Goal: Task Accomplishment & Management: Manage account settings

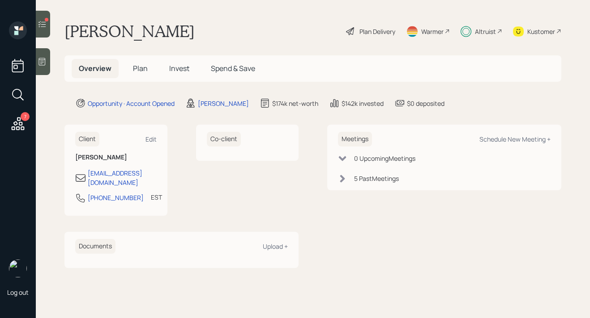
click at [44, 27] on icon at bounding box center [42, 24] width 9 height 9
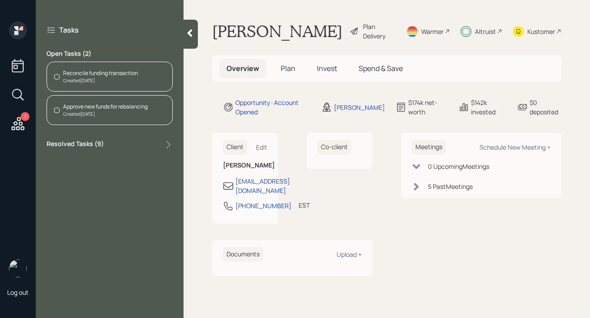
click at [81, 73] on div "Reconcile funding transaction" at bounding box center [100, 73] width 75 height 8
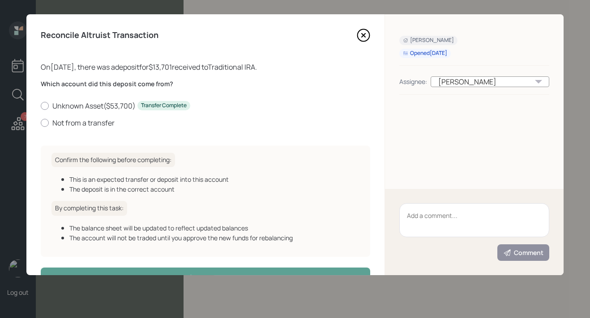
click at [361, 38] on icon at bounding box center [363, 35] width 13 height 13
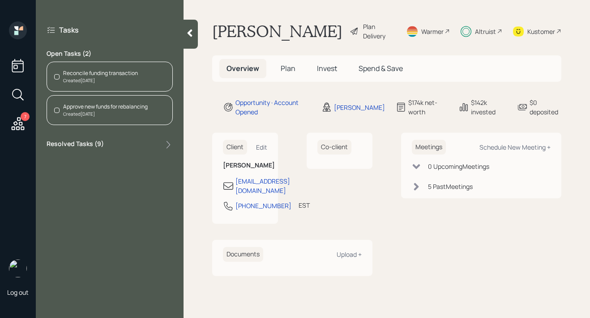
click at [189, 40] on div at bounding box center [190, 34] width 14 height 29
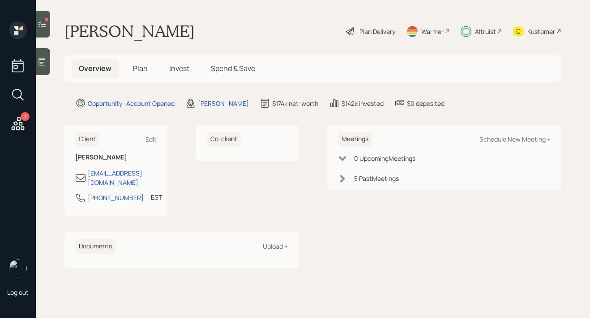
click at [179, 68] on span "Invest" at bounding box center [179, 69] width 20 height 10
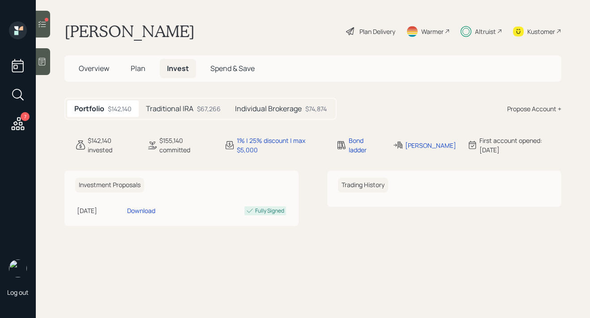
click at [257, 106] on h5 "Individual Brokerage" at bounding box center [268, 109] width 67 height 8
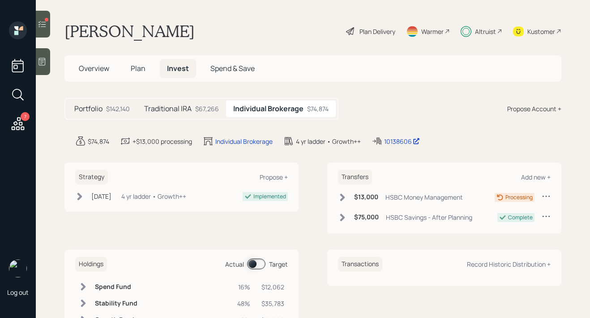
click at [547, 197] on icon at bounding box center [545, 196] width 9 height 9
click at [512, 217] on div "Edit transfer" at bounding box center [518, 213] width 64 height 8
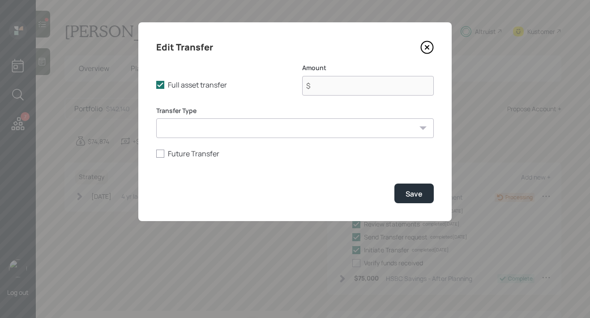
type input "$ 13,000"
select select "52df41d2-4af2-4715-aadc-07bef575c92b"
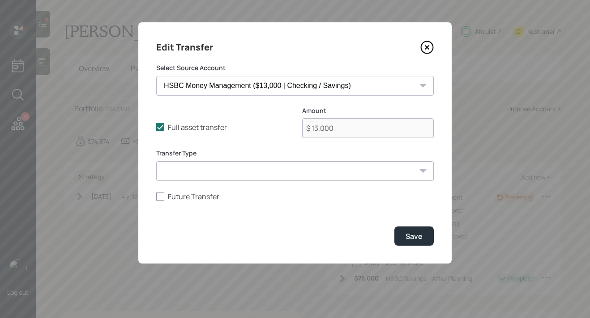
click at [426, 48] on icon at bounding box center [427, 48] width 4 height 4
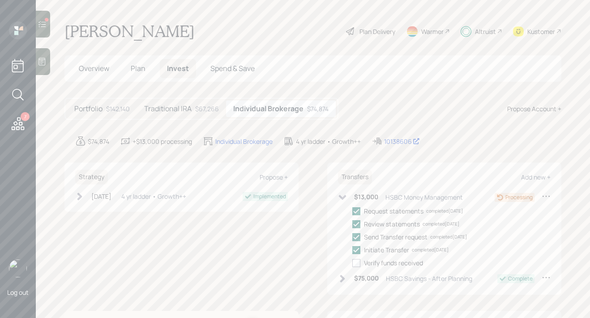
click at [544, 198] on icon at bounding box center [545, 196] width 9 height 9
click at [510, 212] on div "Edit transfer" at bounding box center [518, 213] width 64 height 8
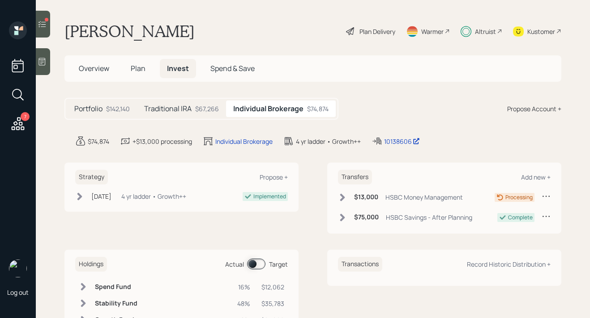
select select "52df41d2-4af2-4715-aadc-07bef575c92b"
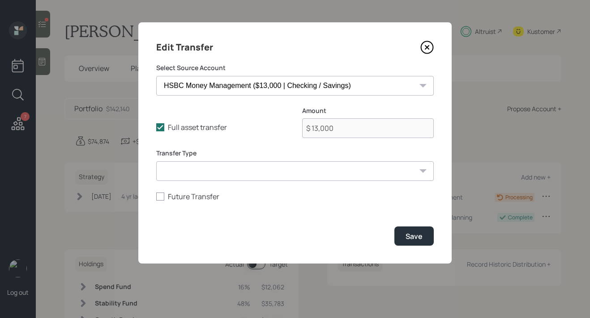
click at [429, 46] on icon at bounding box center [427, 48] width 4 height 4
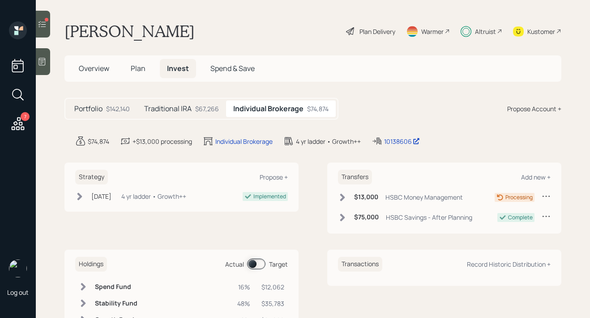
click at [544, 196] on icon at bounding box center [545, 196] width 9 height 9
click at [501, 221] on div "Cancel Transfer" at bounding box center [518, 222] width 64 height 8
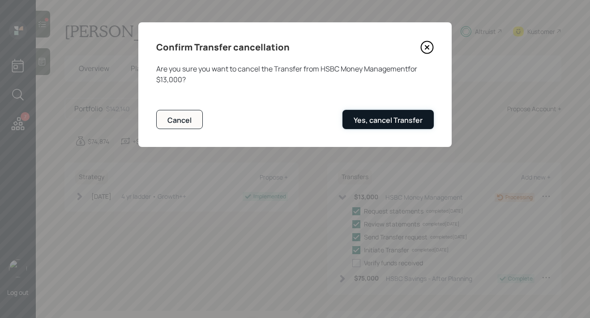
click at [389, 127] on button "Yes, cancel Transfer" at bounding box center [387, 119] width 91 height 19
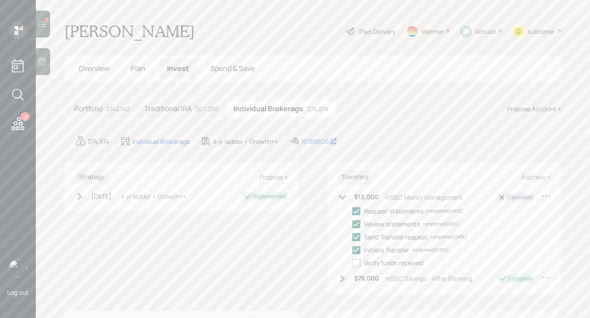
click at [342, 199] on icon at bounding box center [343, 197] width 8 height 5
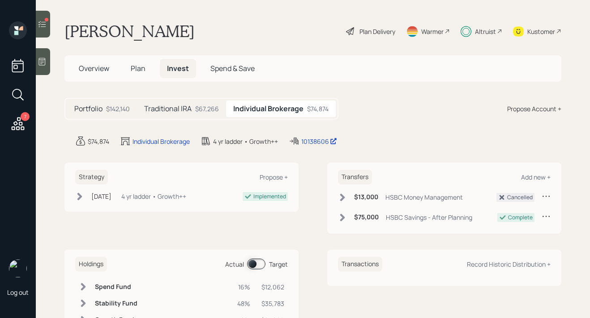
click at [175, 110] on h5 "Traditional IRA" at bounding box center [167, 109] width 47 height 8
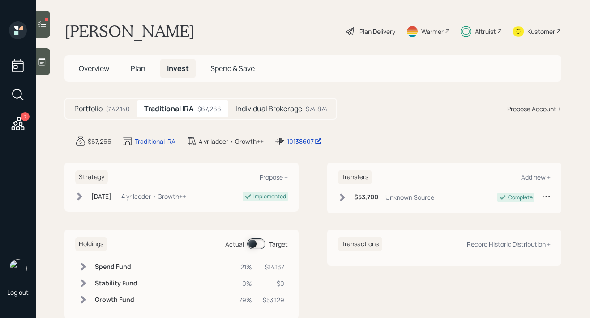
click at [139, 70] on span "Plan" at bounding box center [138, 69] width 15 height 10
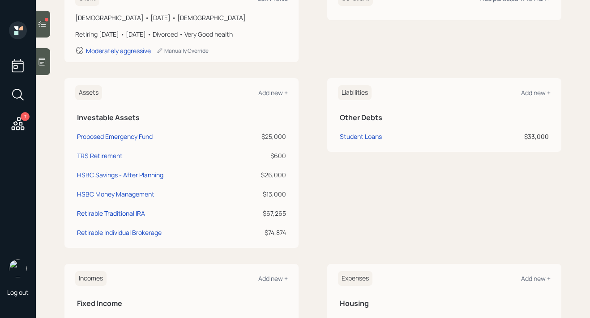
scroll to position [158, 0]
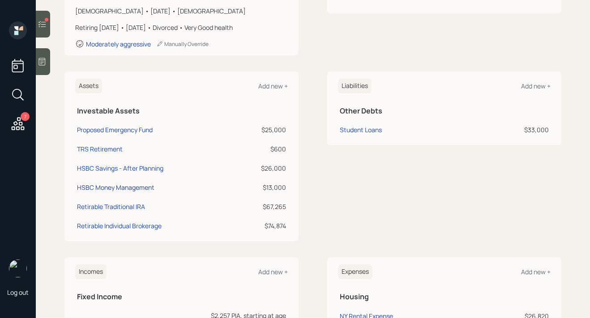
click at [140, 187] on div "HSBC Money Management" at bounding box center [115, 187] width 77 height 9
select select "cash"
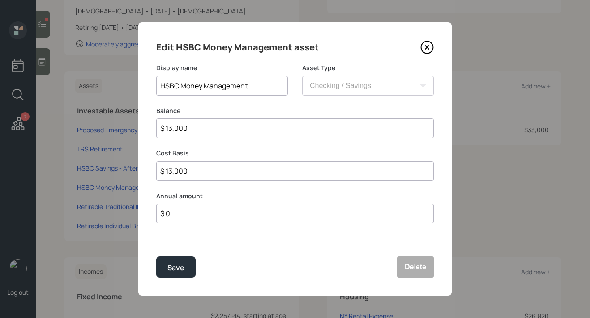
click at [228, 89] on input "HSBC Money Management" at bounding box center [222, 86] width 132 height 20
click at [415, 266] on button "Delete" at bounding box center [415, 267] width 37 height 21
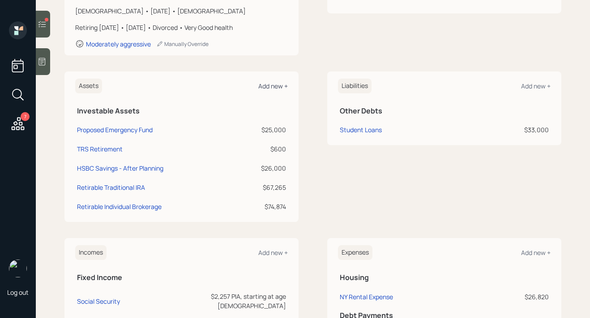
click at [284, 89] on div "Add new +" at bounding box center [273, 86] width 30 height 8
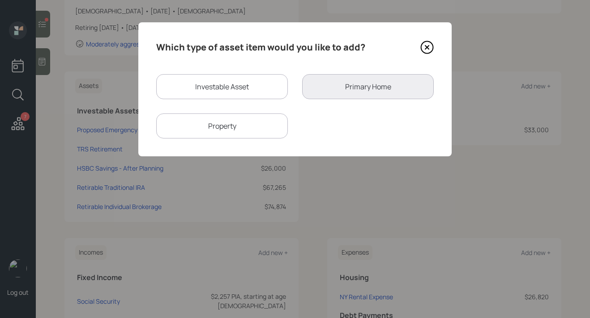
click at [276, 89] on div "Investable Asset" at bounding box center [222, 86] width 132 height 25
select select "taxable"
select select "balanced"
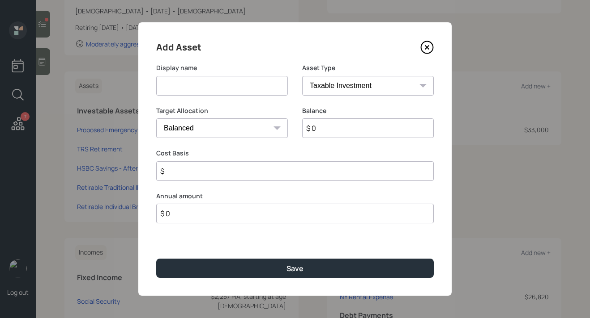
click at [260, 89] on input at bounding box center [222, 86] width 132 height 20
paste input "HSBC Money Management"
type input "HSBC Money Management IRA"
click at [343, 86] on select "SEP IRA IRA Roth IRA 401(k) Roth 401(k) 403(b) Roth 403(b) 457(b) Roth 457(b) H…" at bounding box center [368, 86] width 132 height 20
select select "ira"
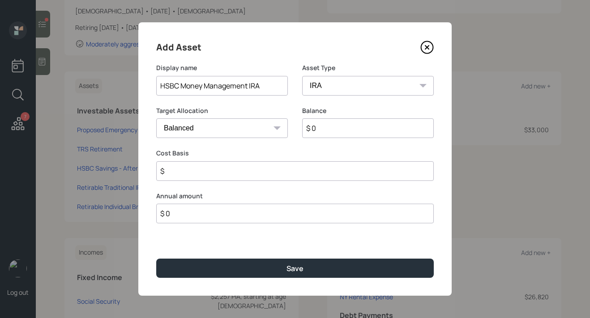
click at [302, 76] on select "SEP IRA IRA Roth IRA 401(k) Roth 401(k) 403(b) Roth 403(b) 457(b) Roth 457(b) H…" at bounding box center [368, 86] width 132 height 20
type input "$"
click at [340, 132] on input "$ 0" at bounding box center [368, 129] width 132 height 20
type input "$ 13,000"
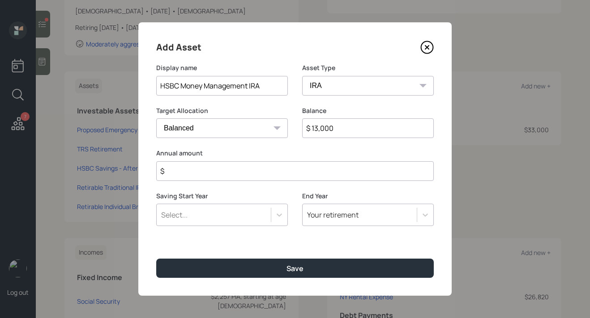
click at [330, 176] on input "$" at bounding box center [294, 171] width 277 height 20
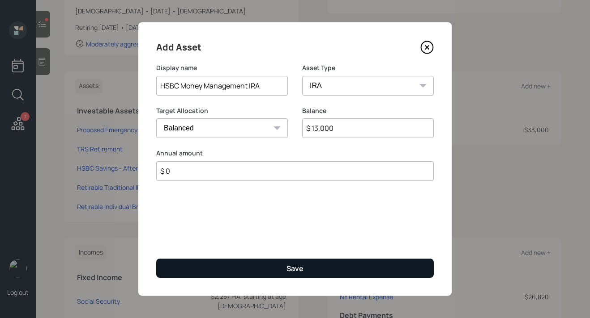
type input "$ 0"
click at [297, 272] on div "Save" at bounding box center [294, 269] width 17 height 10
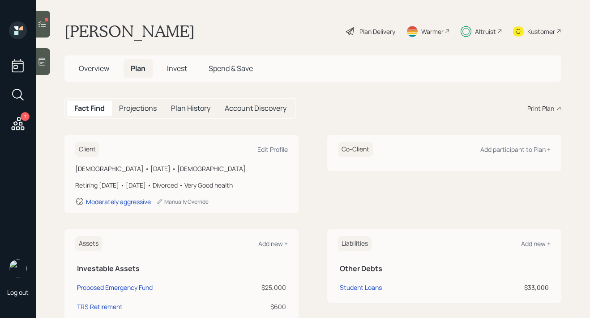
click at [183, 72] on span "Invest" at bounding box center [177, 69] width 20 height 10
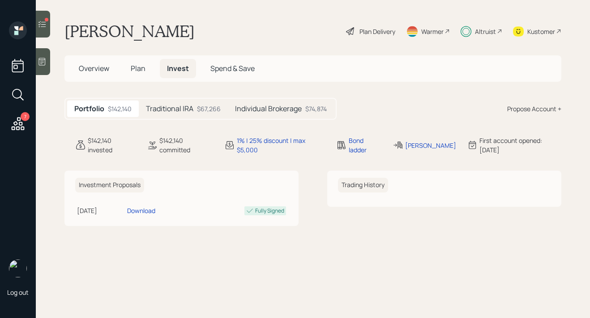
click at [170, 108] on h5 "Traditional IRA" at bounding box center [169, 109] width 47 height 8
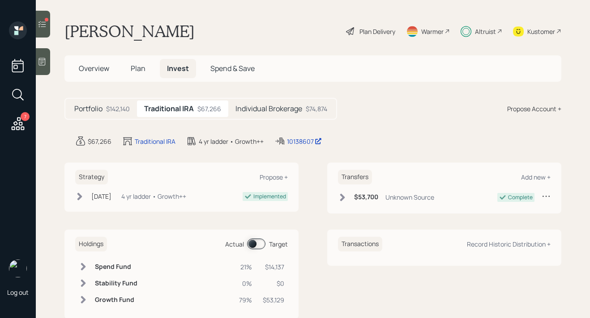
click at [546, 182] on div "Transfers Add new +" at bounding box center [444, 177] width 212 height 15
click at [546, 176] on div "Add new +" at bounding box center [536, 177] width 30 height 8
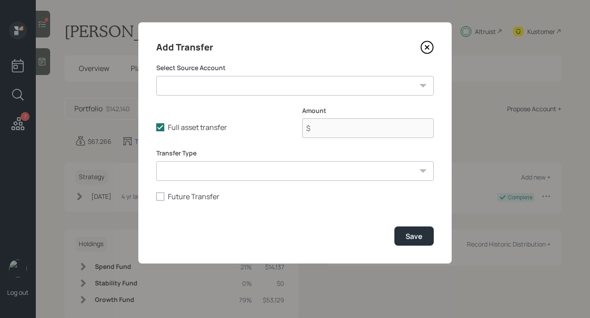
click at [378, 92] on select "Proposed Emergency Fund ($25,000 | Emergency Fund) TRS Retirement ($600 | 401(k…" at bounding box center [294, 86] width 277 height 20
select select "7bac97e6-81bd-4b68-95f0-0f8c9793baa0"
click at [156, 76] on select "Proposed Emergency Fund ($25,000 | Emergency Fund) TRS Retirement ($600 | 401(k…" at bounding box center [294, 86] width 277 height 20
type input "$ 13,000"
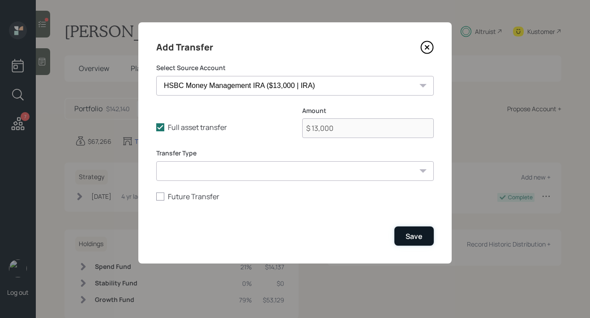
click at [406, 234] on div "Save" at bounding box center [413, 237] width 17 height 10
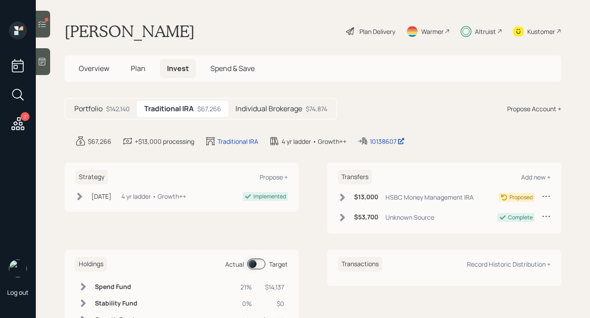
click at [343, 198] on icon at bounding box center [342, 198] width 5 height 8
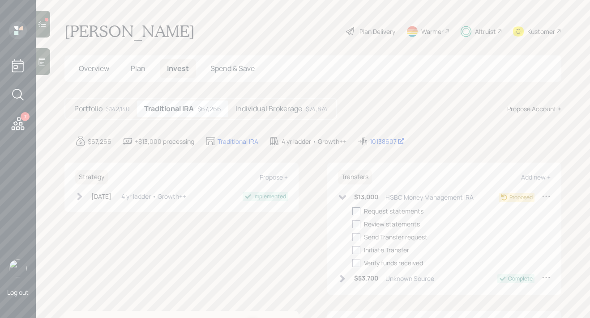
click at [355, 213] on div at bounding box center [356, 212] width 8 height 8
click at [352, 212] on input "checkbox" at bounding box center [352, 211] width 0 height 0
checkbox input "true"
click at [355, 222] on div at bounding box center [356, 225] width 8 height 8
click at [352, 224] on input "checkbox" at bounding box center [352, 224] width 0 height 0
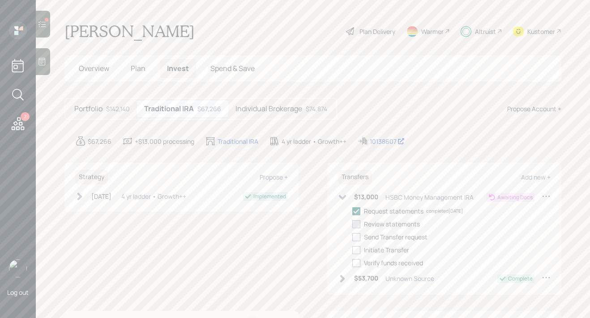
checkbox input "true"
click at [355, 232] on div "Request statements completed 10/15/25 Review statements completed 10/15/25 Send…" at bounding box center [451, 237] width 198 height 61
click at [360, 238] on div at bounding box center [356, 238] width 8 height 8
click at [352, 238] on input "checkbox" at bounding box center [352, 237] width 0 height 0
checkbox input "true"
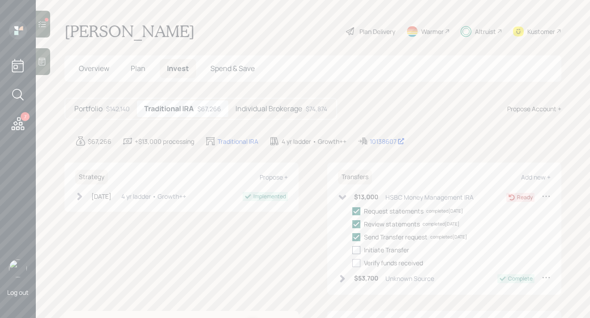
click at [359, 252] on div at bounding box center [356, 250] width 8 height 8
click at [352, 251] on input "checkbox" at bounding box center [352, 250] width 0 height 0
checkbox input "true"
click at [348, 199] on div "$13,000 HSBC Money Management IRA" at bounding box center [406, 197] width 136 height 11
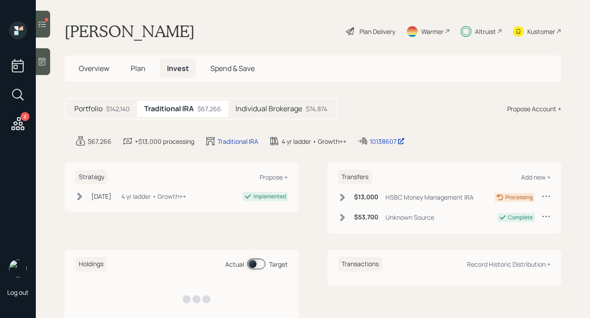
click at [46, 26] on icon at bounding box center [42, 24] width 9 height 9
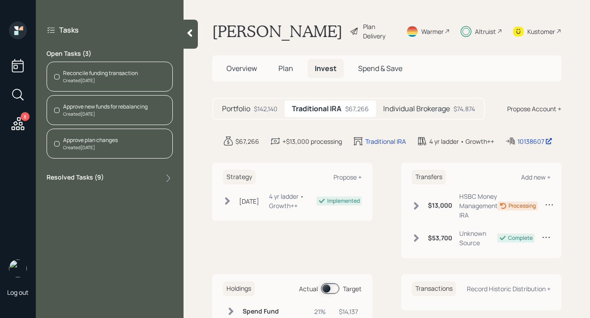
click at [94, 142] on div "Approve plan changes" at bounding box center [90, 140] width 55 height 8
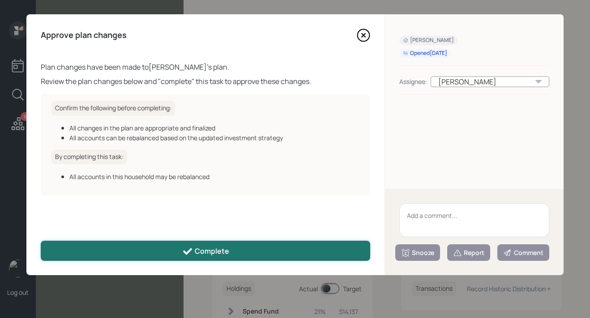
click at [116, 259] on button "Complete" at bounding box center [205, 251] width 329 height 20
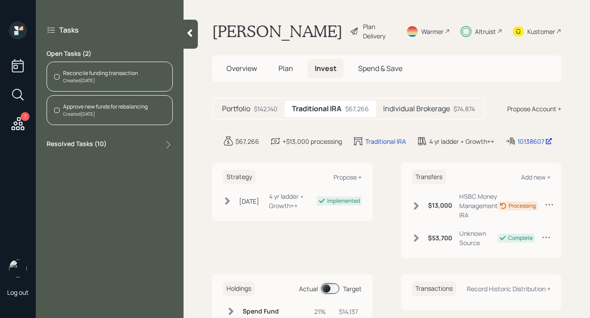
click at [112, 78] on div "Created Today" at bounding box center [100, 80] width 75 height 7
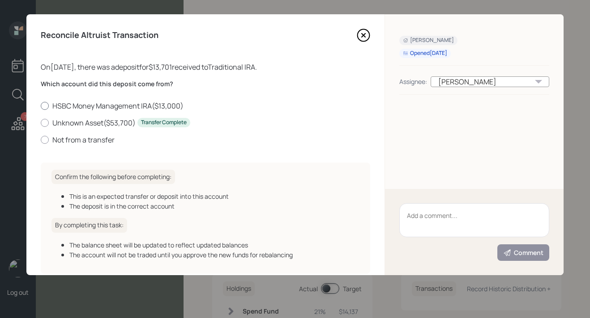
click at [85, 108] on label "HSBC Money Management IRA ( $13,000 )" at bounding box center [205, 106] width 329 height 10
click at [41, 106] on input "HSBC Money Management IRA ( $13,000 )" at bounding box center [40, 106] width 0 height 0
radio input "true"
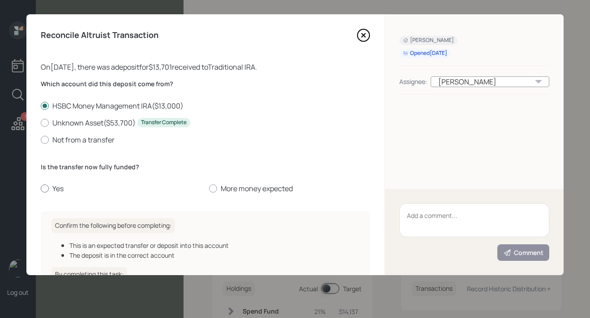
click at [55, 186] on label "Yes" at bounding box center [121, 189] width 161 height 10
click at [41, 189] on input "Yes" at bounding box center [40, 189] width 0 height 0
radio input "true"
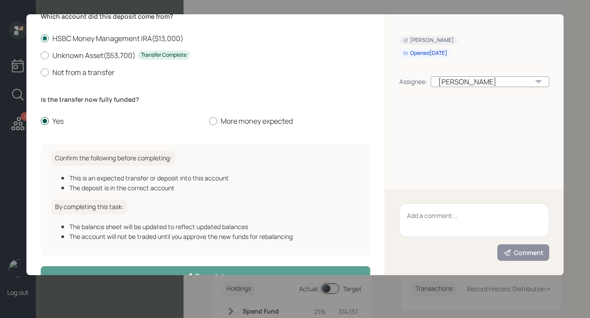
scroll to position [93, 0]
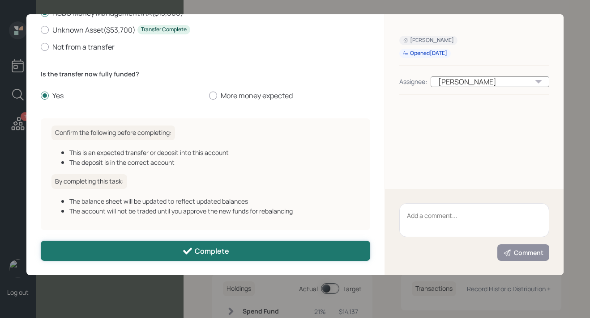
click at [114, 248] on button "Complete" at bounding box center [205, 251] width 329 height 20
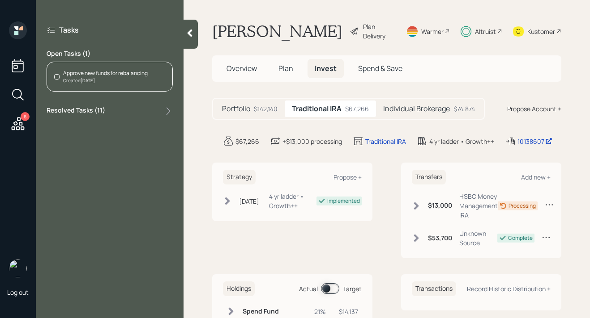
click at [128, 85] on div "Approve new funds for rebalancing Created Today" at bounding box center [110, 77] width 126 height 30
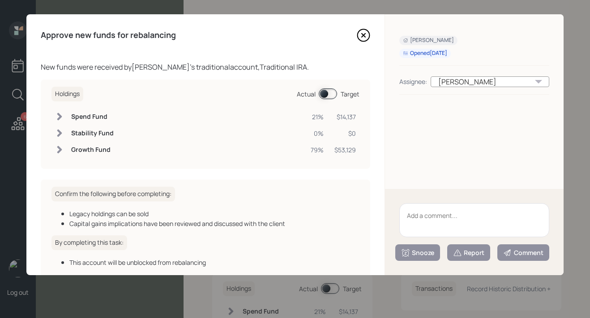
scroll to position [51, 0]
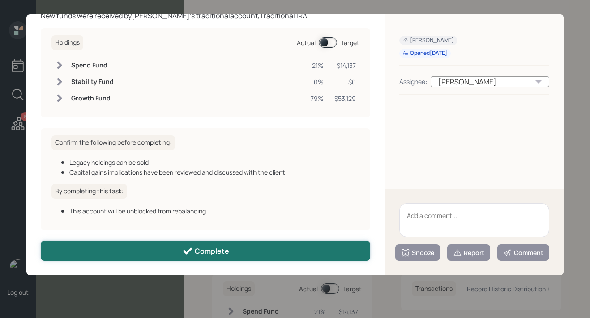
click at [157, 253] on button "Complete" at bounding box center [205, 251] width 329 height 20
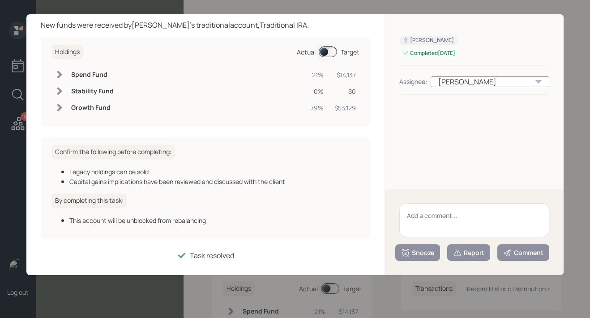
scroll to position [42, 0]
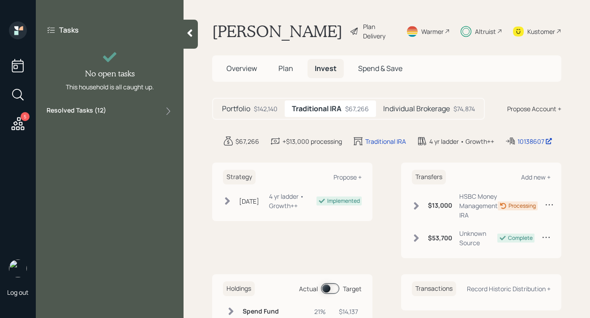
click at [542, 36] on div "Kustomer" at bounding box center [541, 31] width 28 height 9
click at [22, 125] on icon at bounding box center [18, 124] width 16 height 16
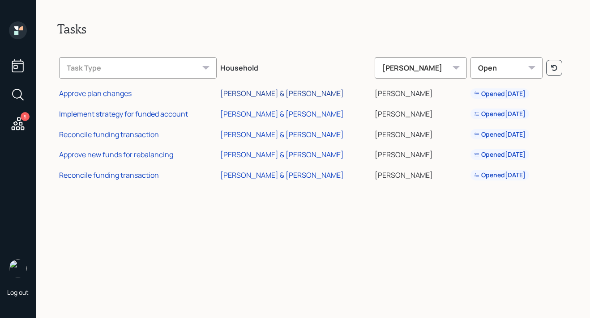
click at [249, 92] on div "[PERSON_NAME] & [PERSON_NAME]" at bounding box center [281, 94] width 123 height 10
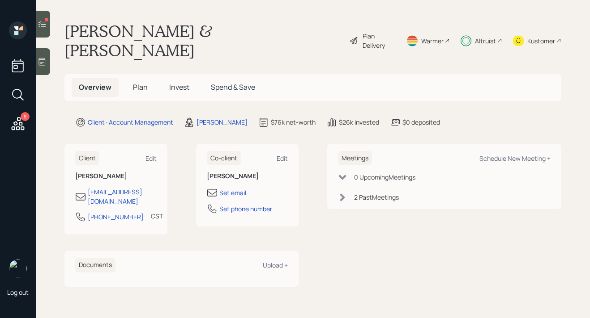
click at [45, 25] on icon at bounding box center [42, 24] width 9 height 9
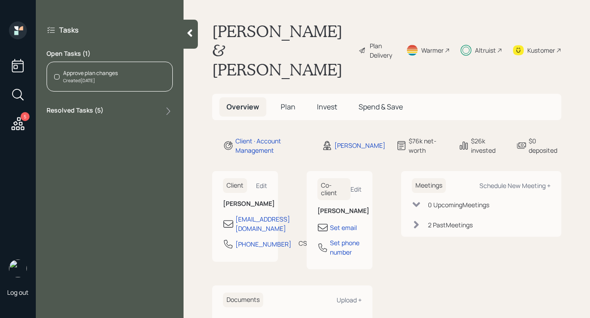
click at [96, 75] on div "Approve plan changes" at bounding box center [90, 73] width 55 height 8
